Goal: Information Seeking & Learning: Learn about a topic

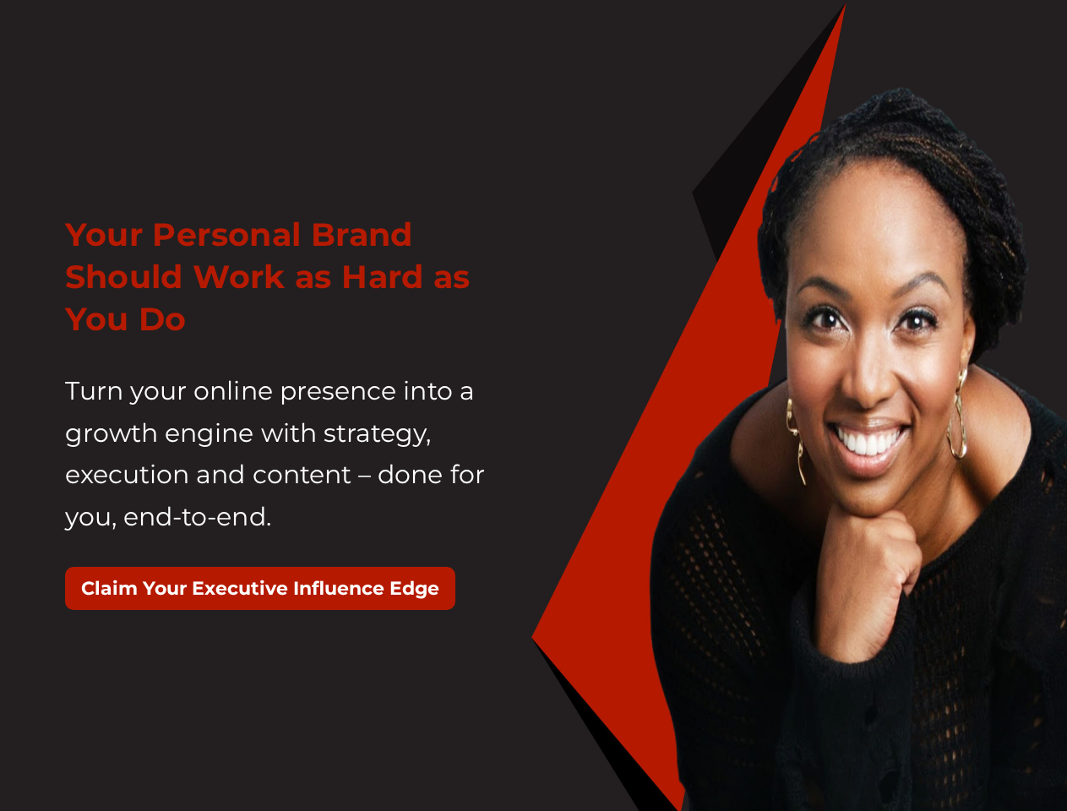
click at [533, 406] on div "Your Personal Brand Should Work as Hard as You Do Turn your online presence int…" at bounding box center [293, 420] width 482 height 455
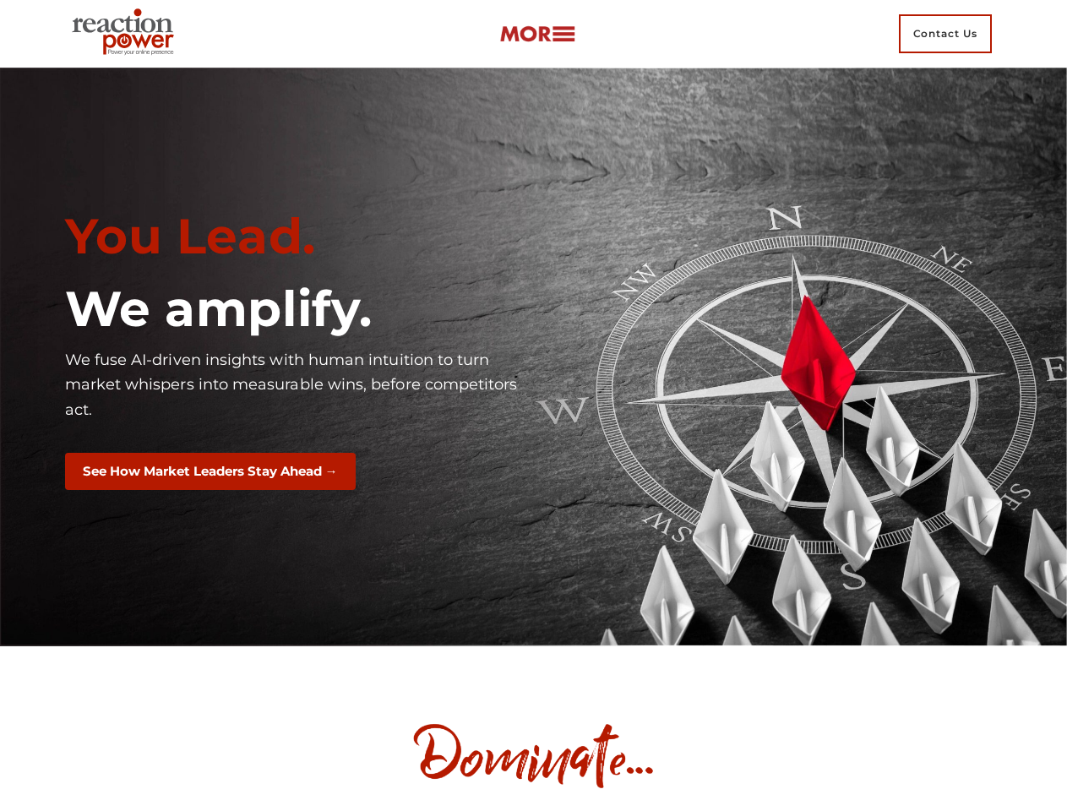
click at [533, 406] on div "You Lead. We amplify. We fuse AI-driven insights with human intuition to turn m…" at bounding box center [293, 356] width 482 height 325
